Goal: Information Seeking & Learning: Learn about a topic

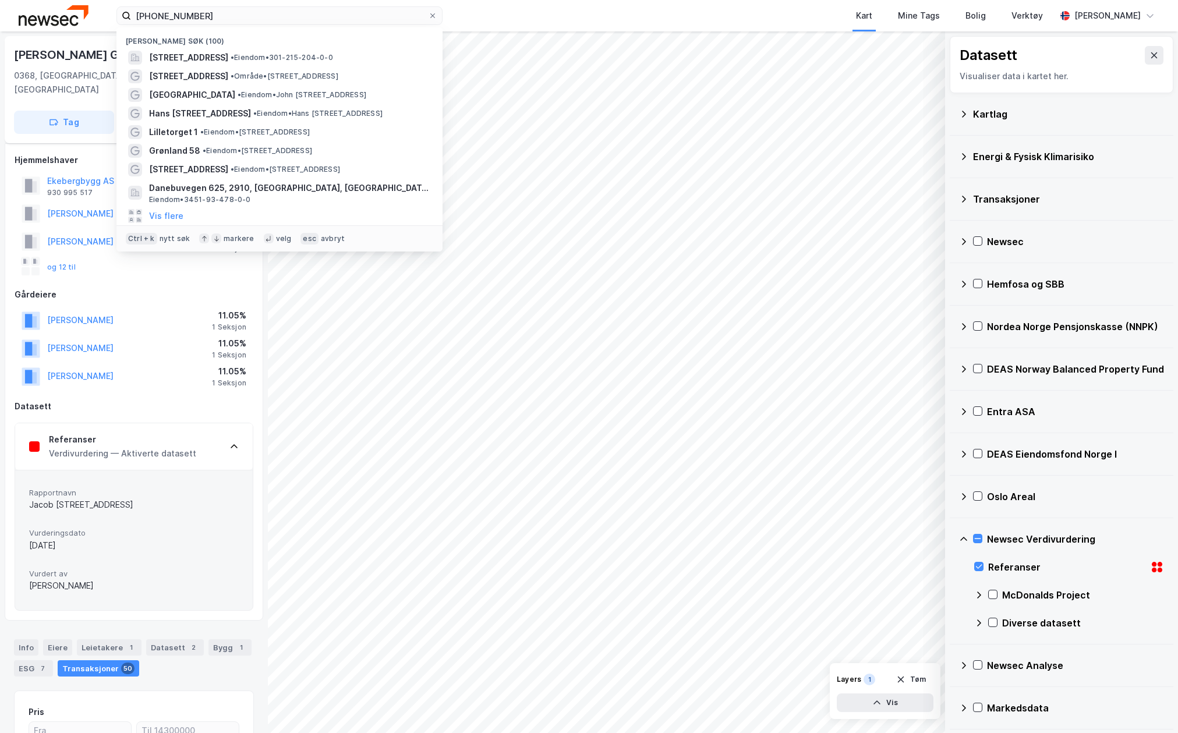
scroll to position [12, 0]
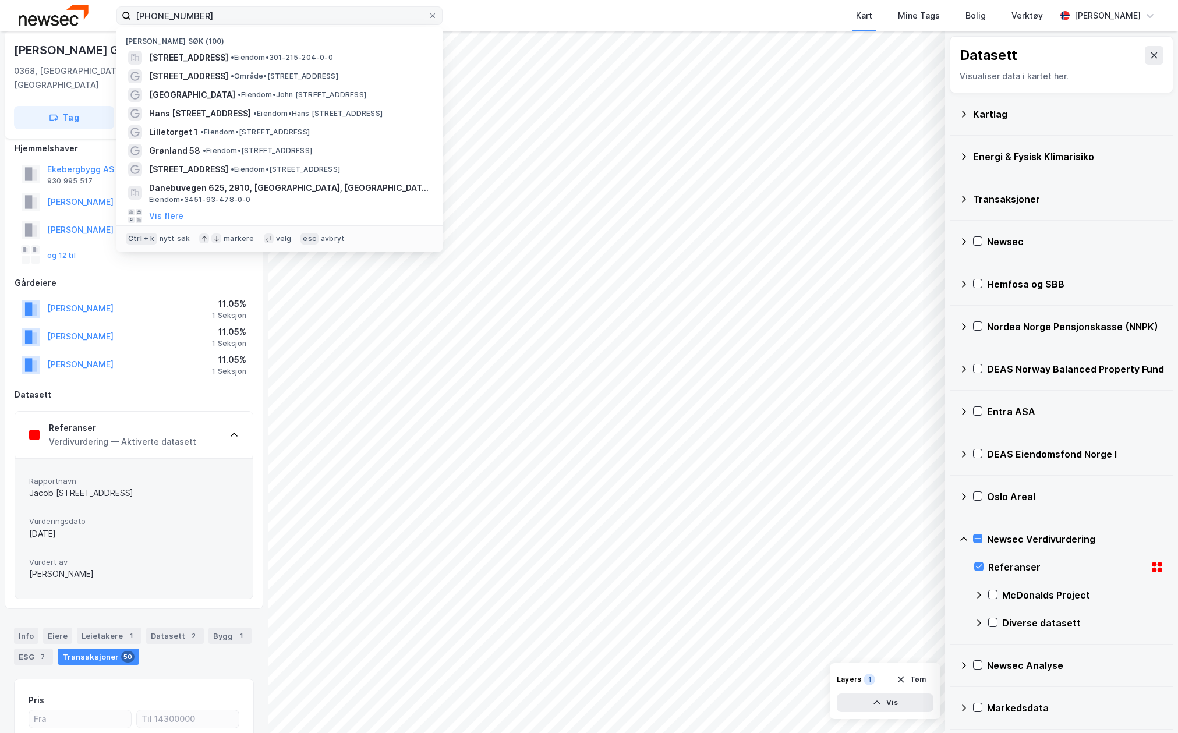
click at [242, 20] on input "[PHONE_NUMBER]" at bounding box center [279, 15] width 297 height 17
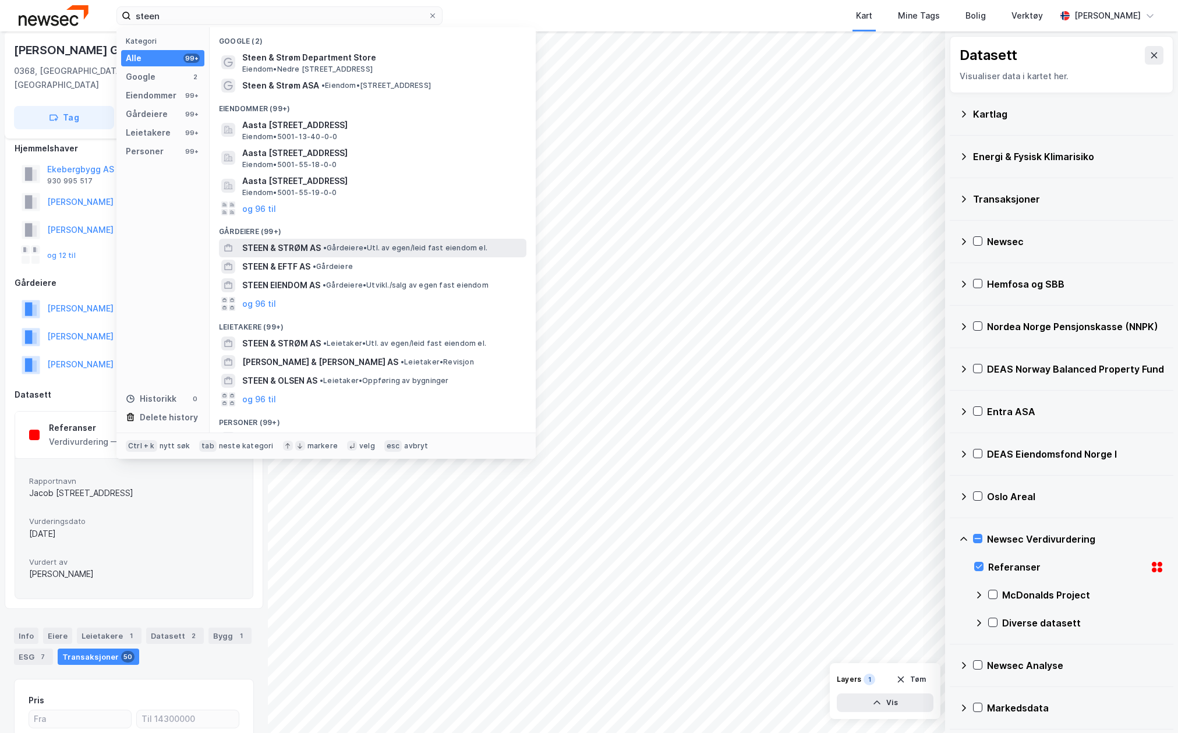
click at [294, 239] on div "[PERSON_NAME] & STRØM AS • Gårdeiere • Utl. av egen/leid fast eiendom el." at bounding box center [372, 248] width 307 height 19
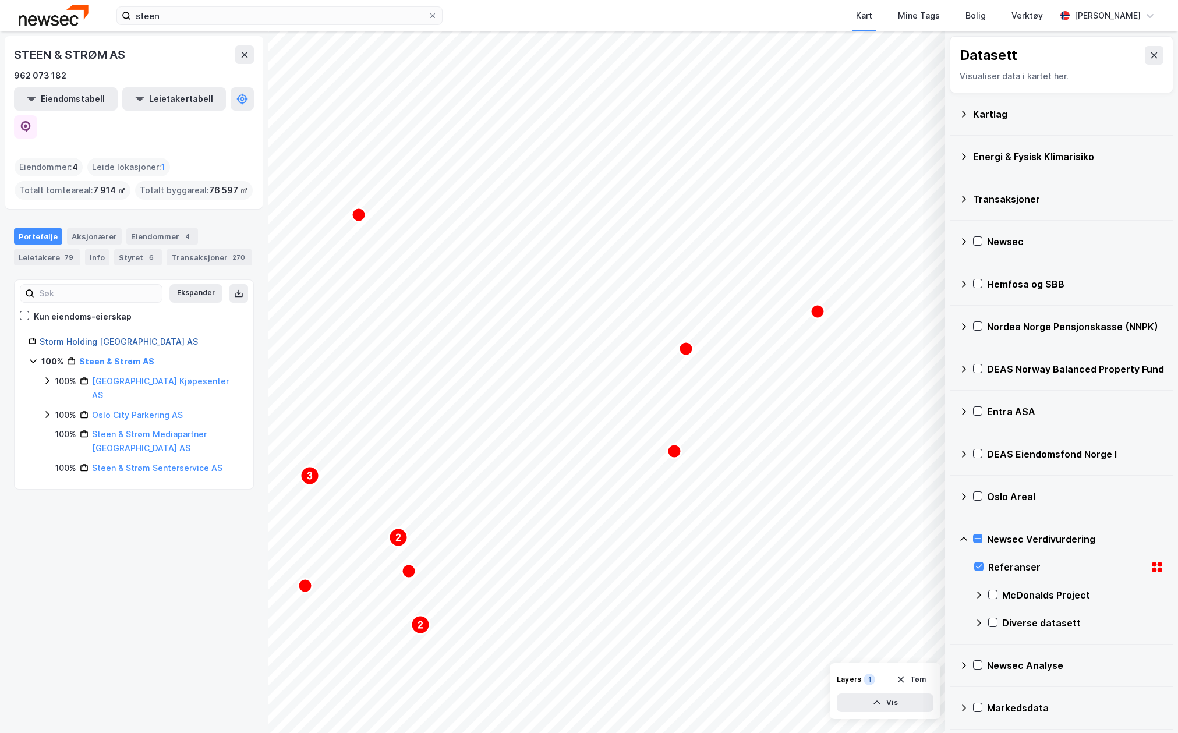
click at [93, 336] on link "Storm Holding [GEOGRAPHIC_DATA] AS" at bounding box center [119, 341] width 158 height 10
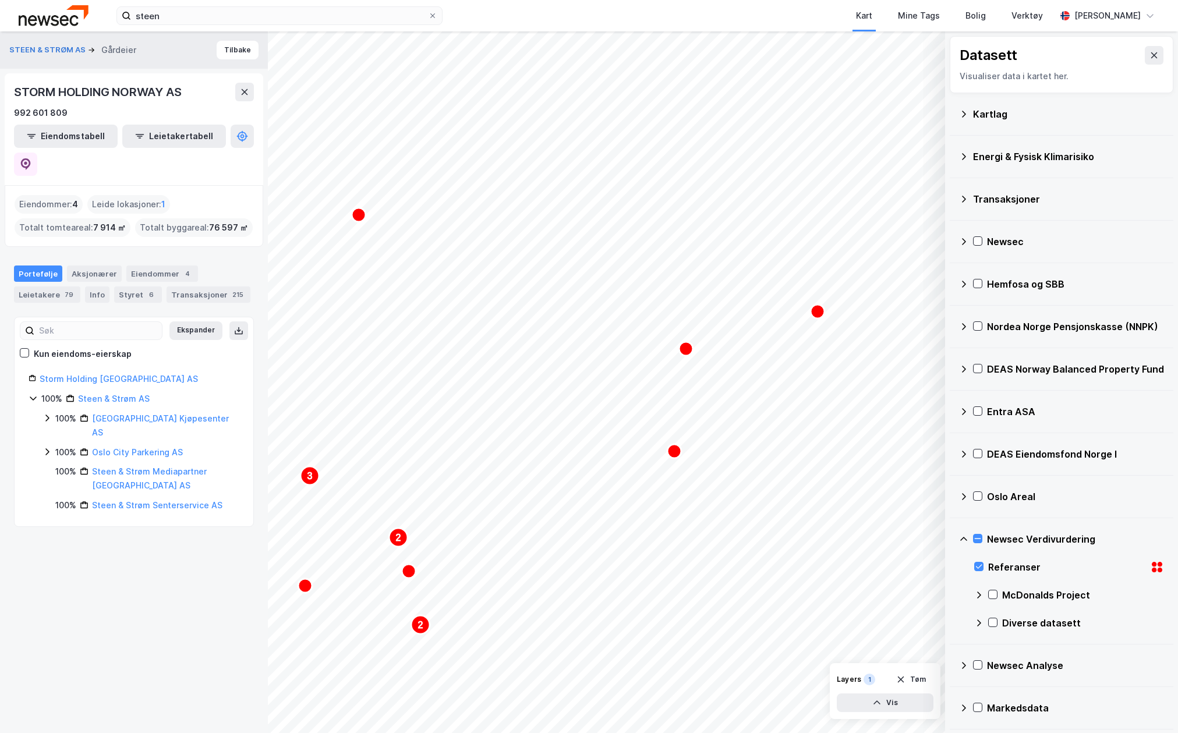
click at [46, 265] on div "Portefølje" at bounding box center [38, 273] width 48 height 16
click at [240, 13] on input "steen" at bounding box center [279, 15] width 297 height 17
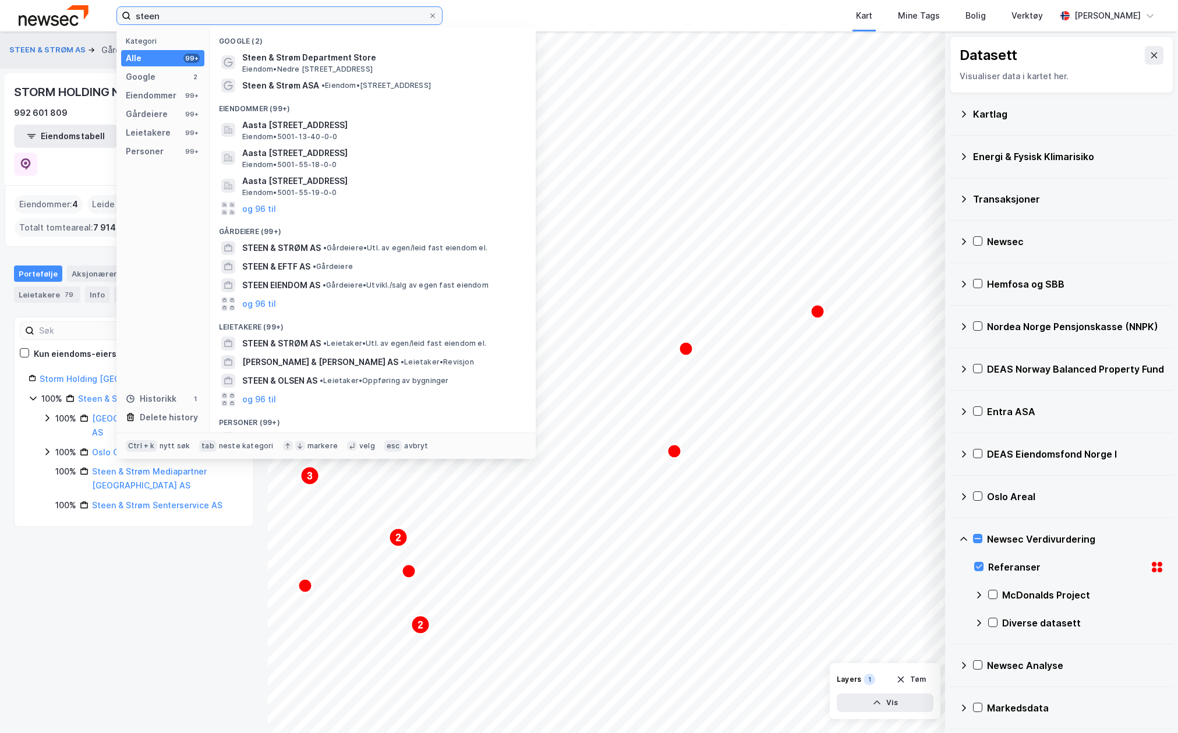
click at [240, 13] on input "steen" at bounding box center [279, 15] width 297 height 17
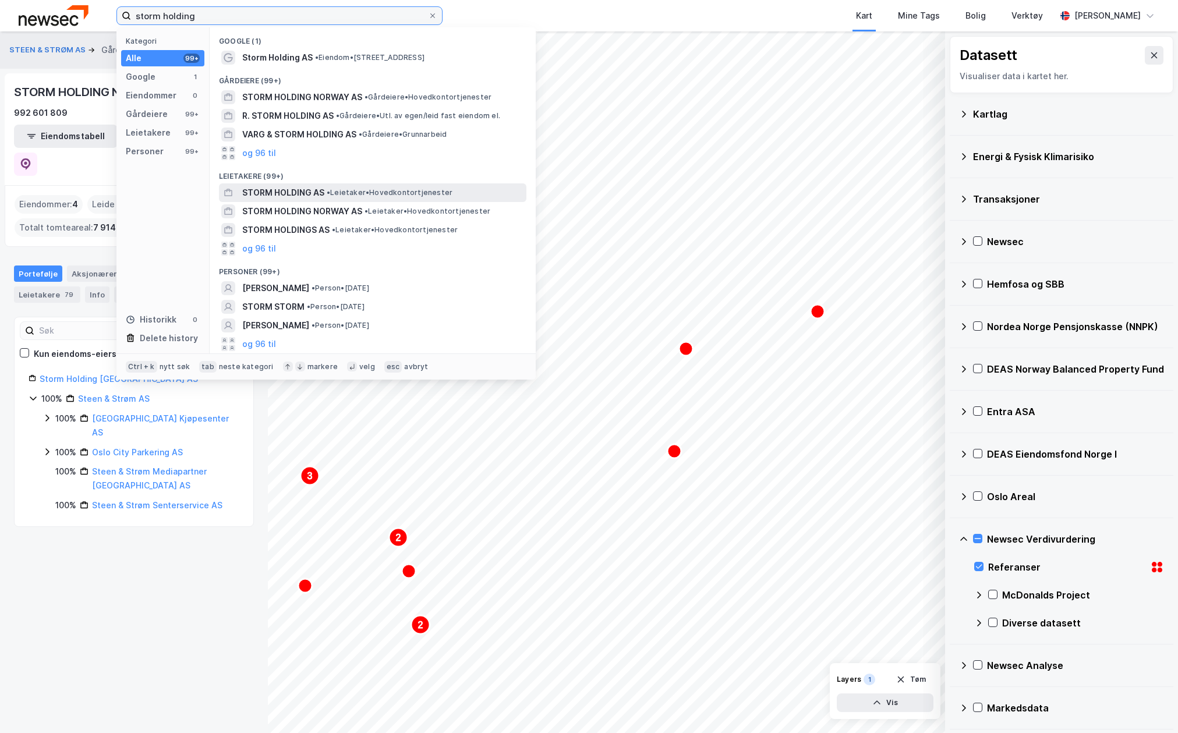
type input "storm holding"
click at [319, 195] on span "STORM HOLDING AS" at bounding box center [283, 193] width 82 height 14
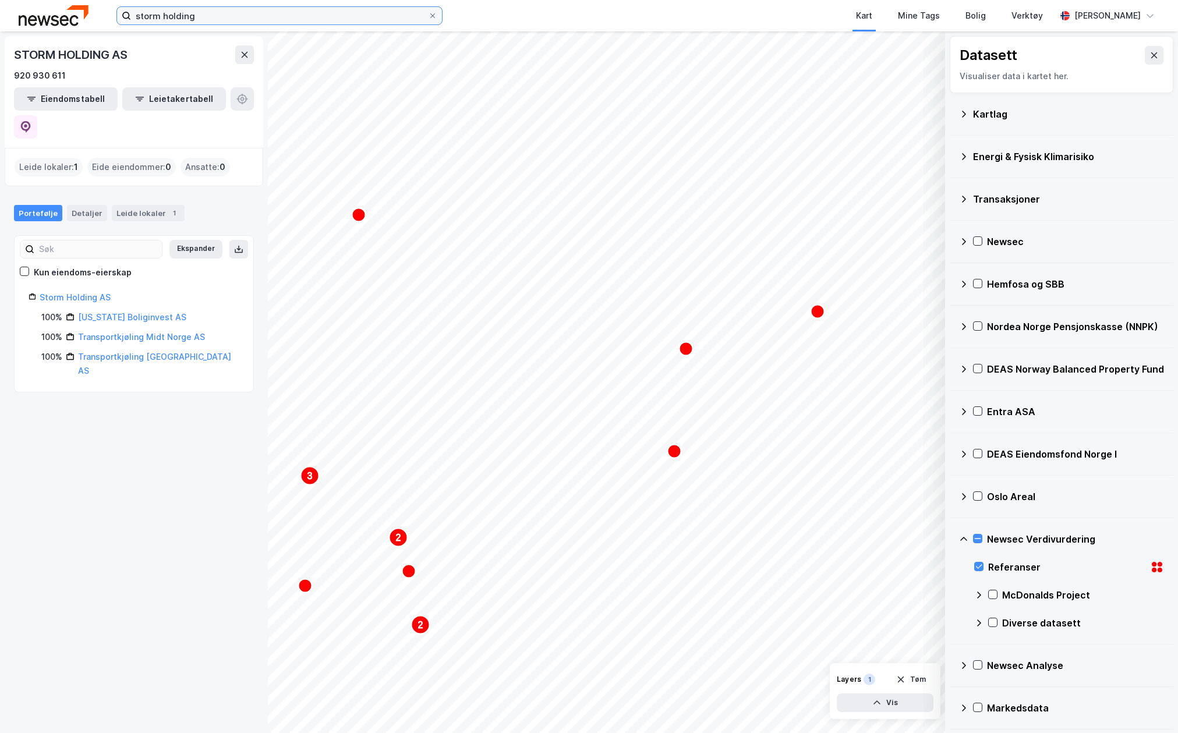
click at [201, 13] on input "storm holding" at bounding box center [279, 15] width 297 height 17
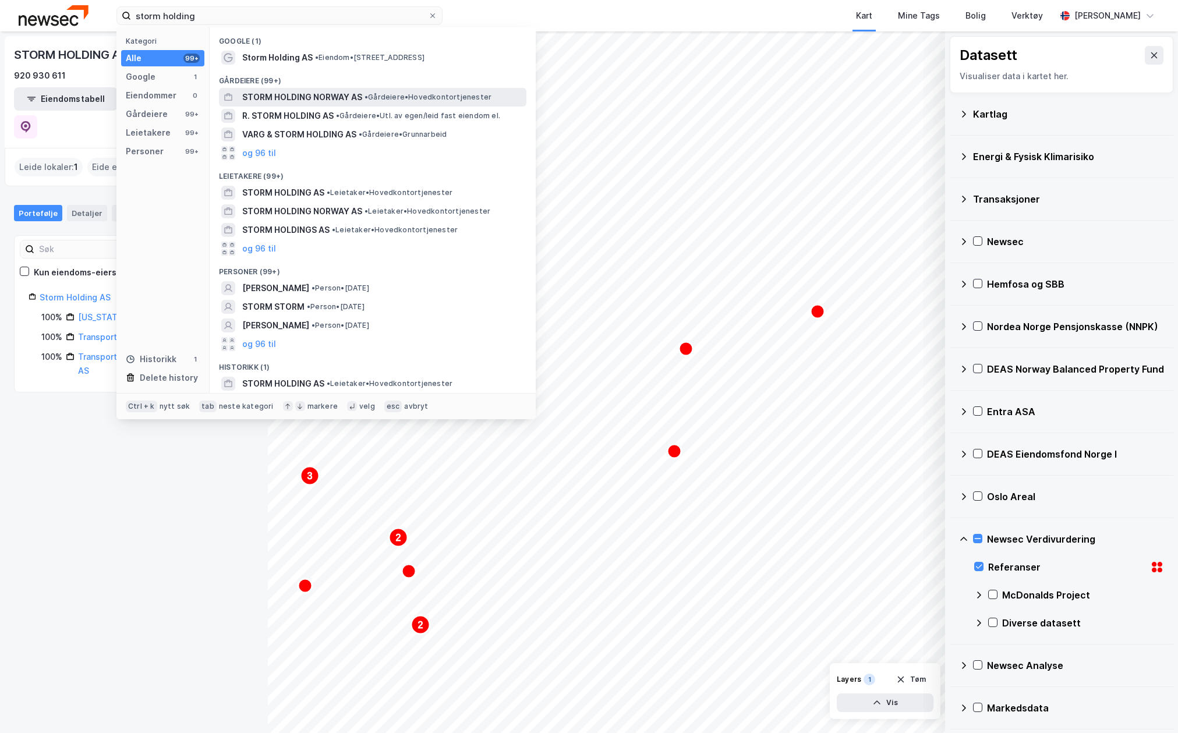
click at [296, 99] on span "STORM HOLDING NORWAY AS" at bounding box center [302, 97] width 120 height 14
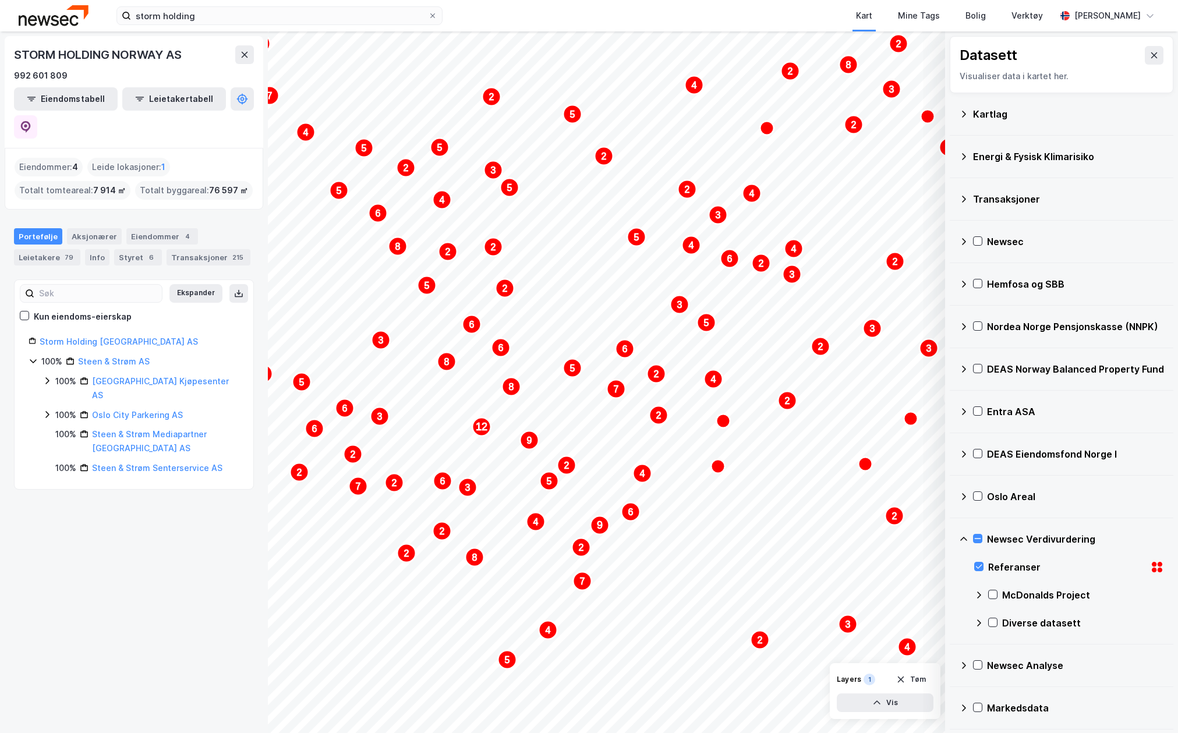
click at [987, 537] on div "Newsec Verdivurdering" at bounding box center [1075, 539] width 177 height 14
click at [980, 537] on icon at bounding box center [977, 538] width 8 height 8
click at [963, 536] on icon at bounding box center [963, 538] width 9 height 9
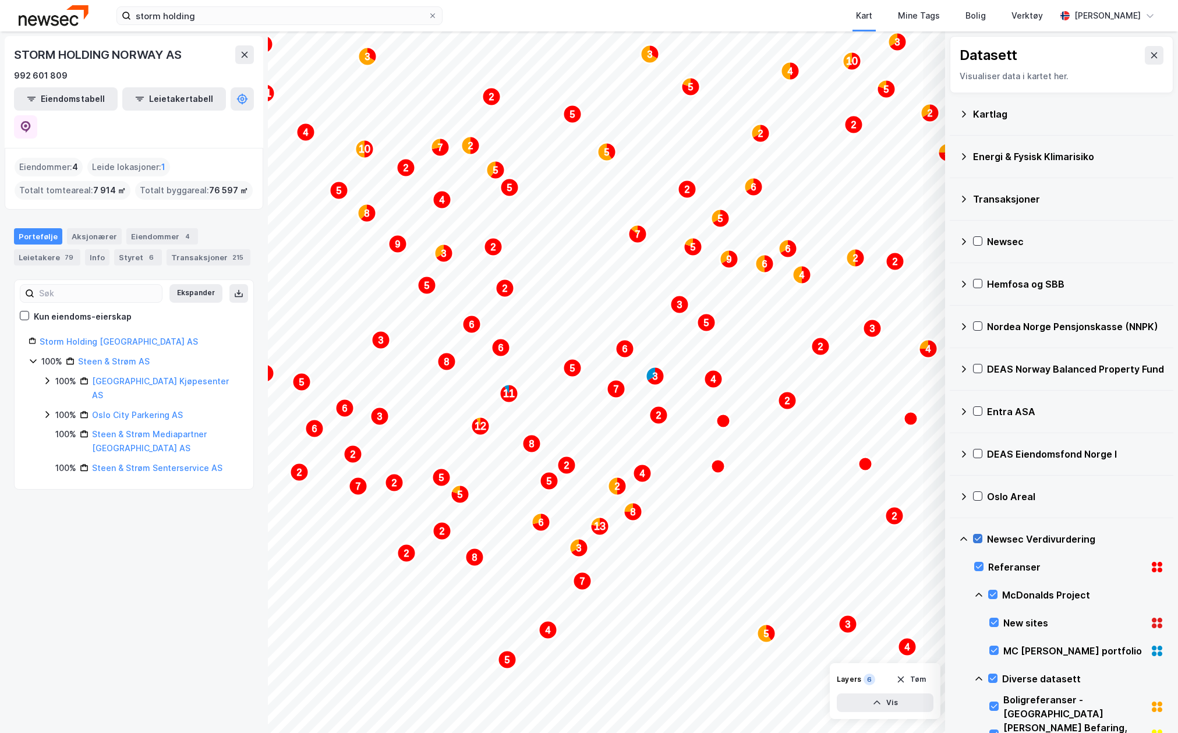
click at [978, 540] on icon at bounding box center [977, 538] width 8 height 8
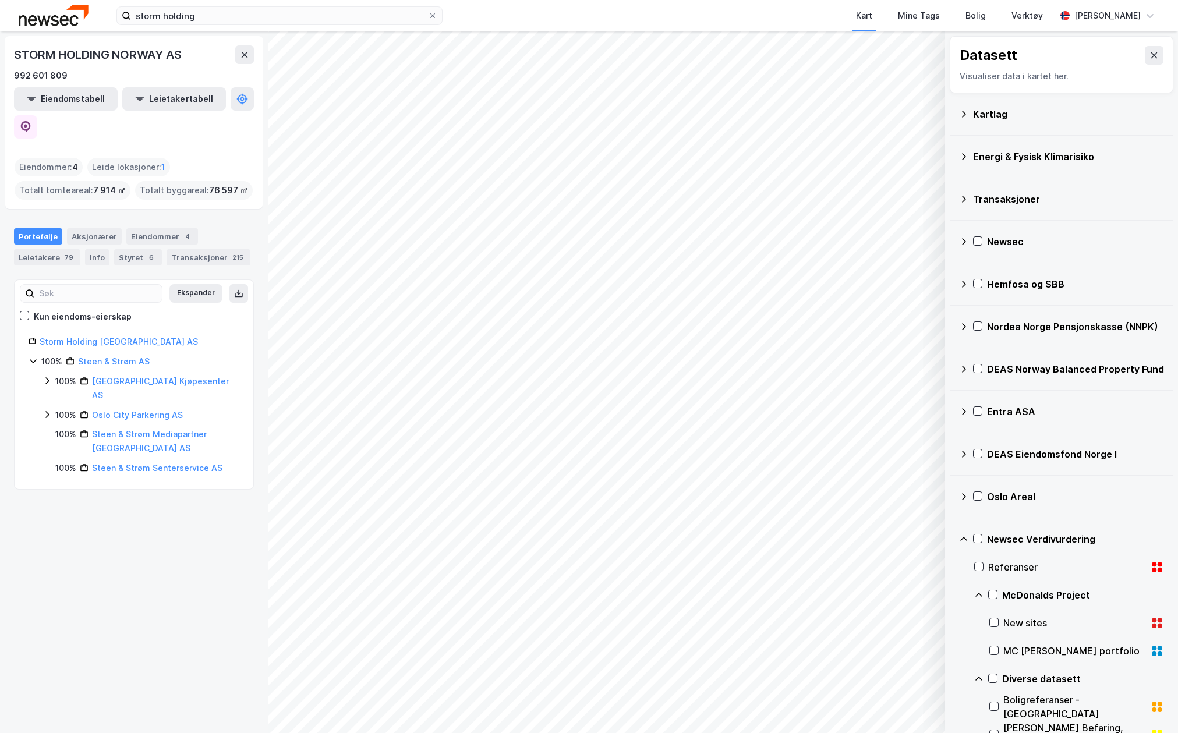
click at [43, 158] on div "Eiendommer : 4" at bounding box center [49, 167] width 68 height 19
click at [47, 158] on div "Eiendommer : 4" at bounding box center [49, 167] width 68 height 19
click at [147, 228] on div "Eiendommer 4" at bounding box center [162, 236] width 72 height 16
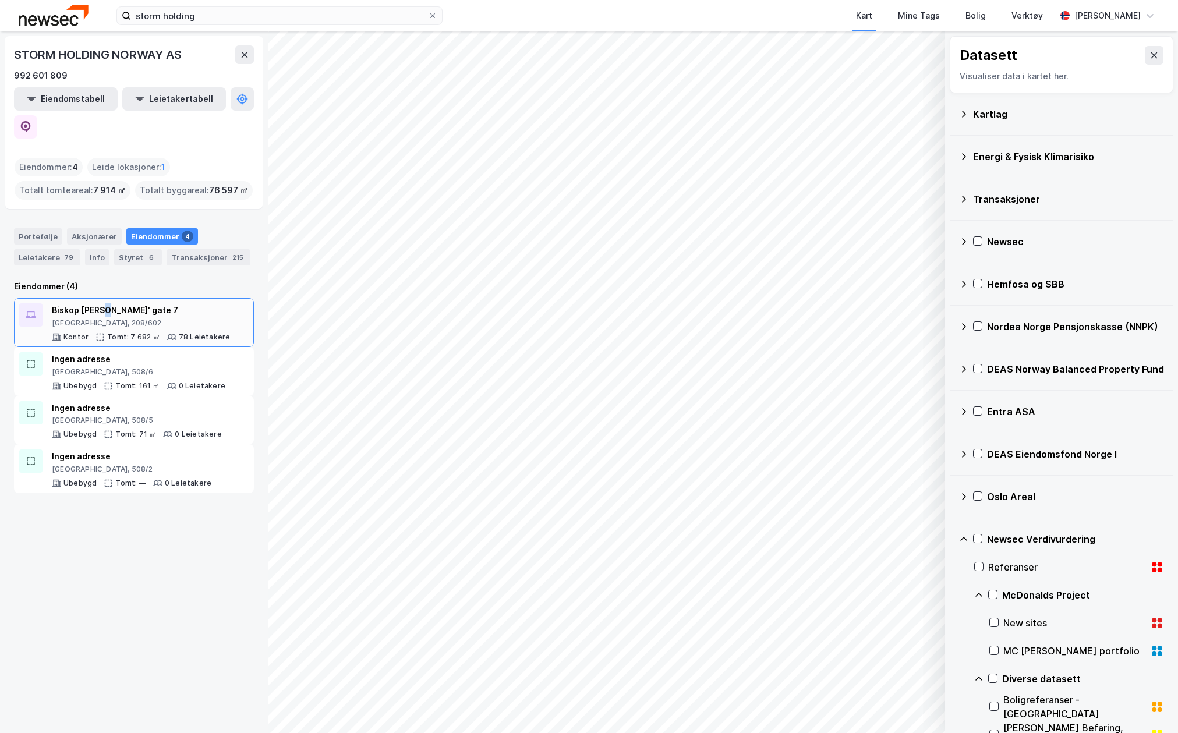
click at [108, 303] on div "Biskop [PERSON_NAME]' gate 7" at bounding box center [141, 310] width 178 height 14
